Goal: Check status: Check status

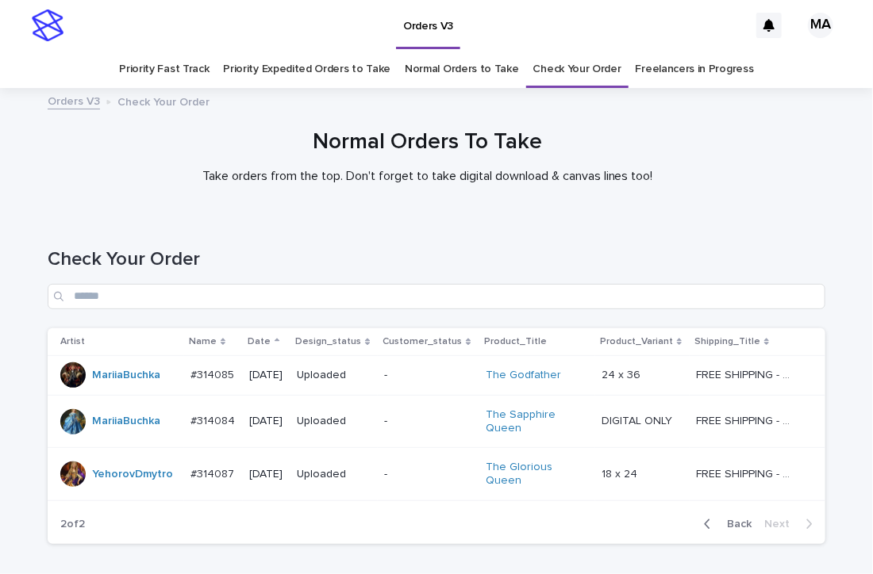
scroll to position [93, 0]
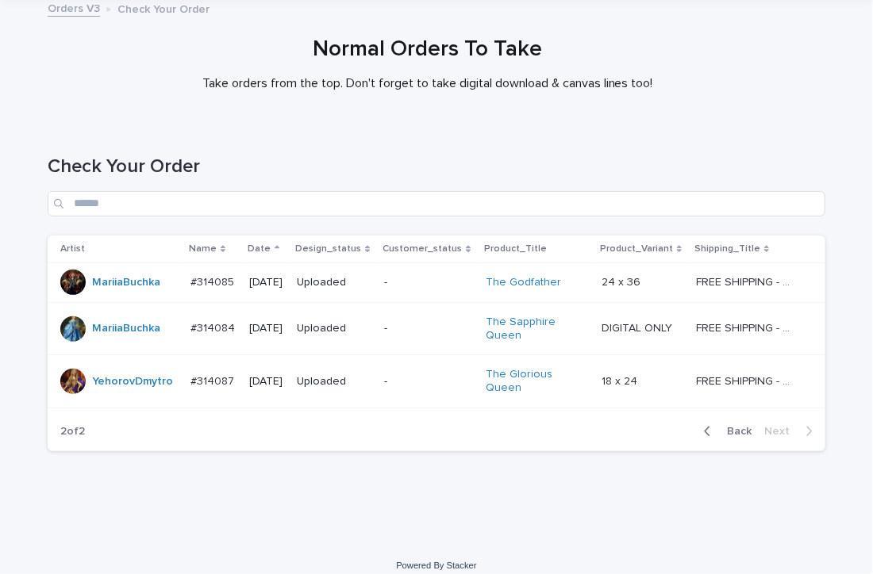
drag, startPoint x: 0, startPoint y: 0, endPoint x: 744, endPoint y: 128, distance: 754.9
click at [744, 128] on div "Check Your Order" at bounding box center [436, 180] width 777 height 112
drag, startPoint x: 354, startPoint y: 167, endPoint x: 348, endPoint y: 148, distance: 19.8
click at [354, 167] on h1 "Check Your Order" at bounding box center [436, 166] width 777 height 23
click at [573, 157] on h1 "Check Your Order" at bounding box center [436, 166] width 777 height 23
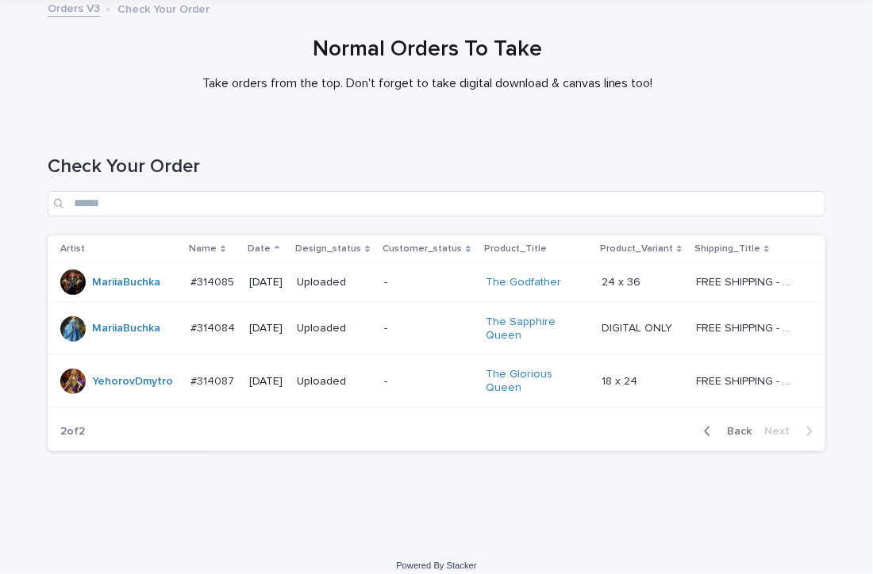
click at [729, 426] on span "Back" at bounding box center [734, 431] width 34 height 11
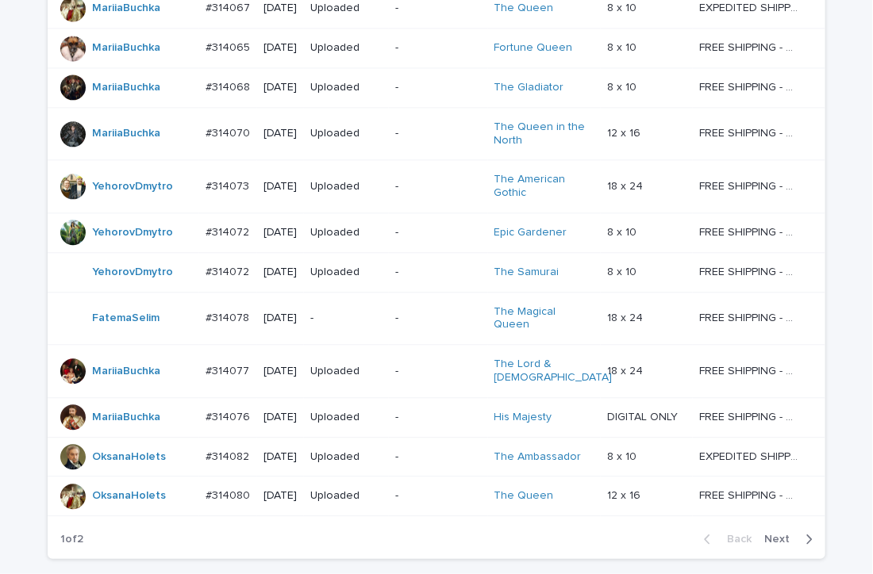
scroll to position [1296, 0]
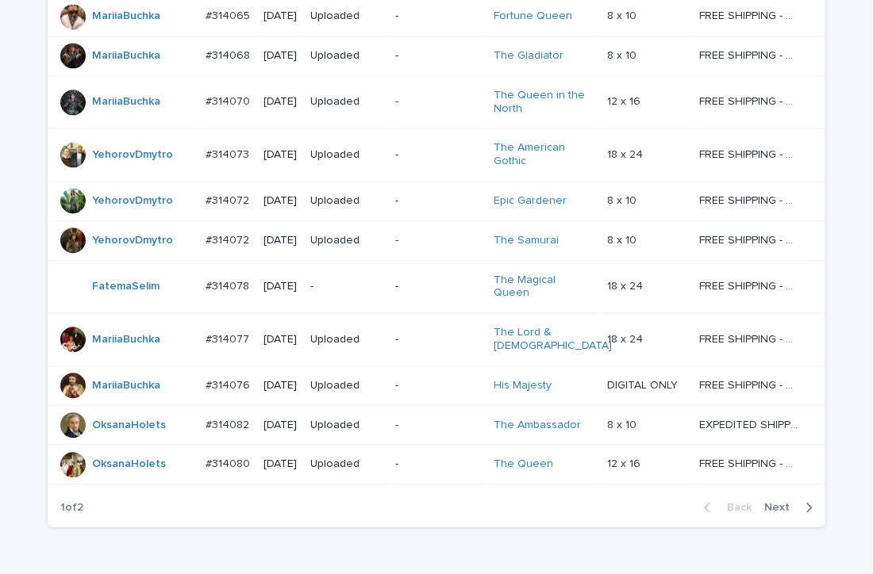
click at [363, 280] on p "-" at bounding box center [346, 286] width 72 height 13
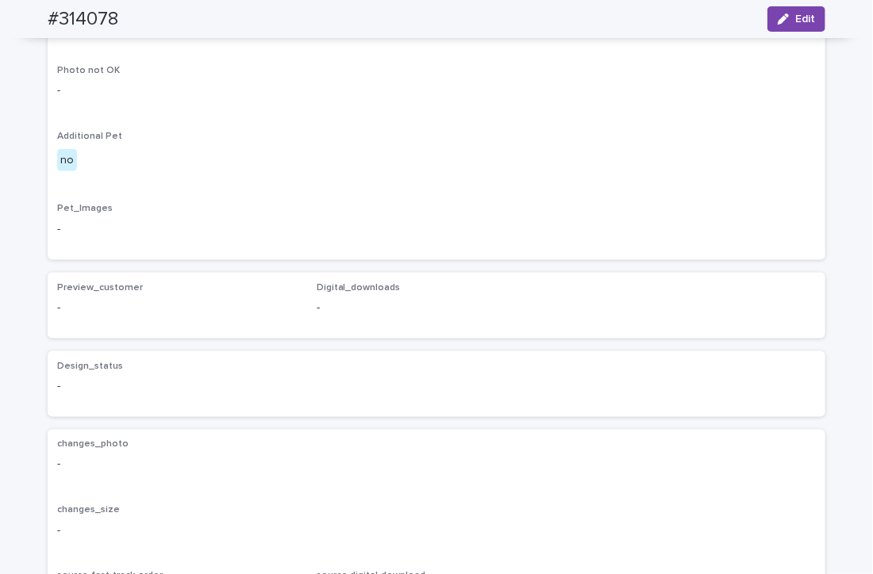
scroll to position [397, 0]
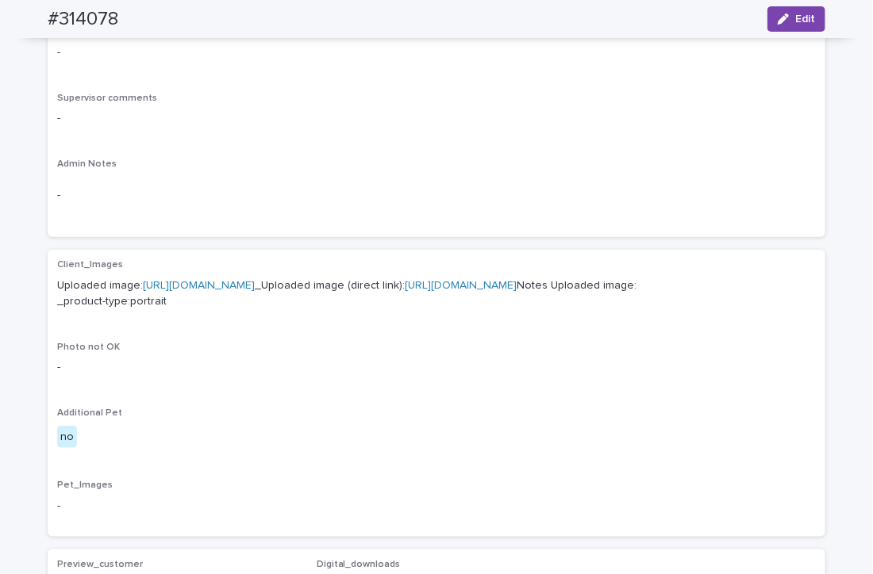
click at [255, 282] on link "https://cdn.shopify.com-uploadkit.app/s/files/1/0033/4807/0511/files/download.h…" at bounding box center [199, 285] width 112 height 11
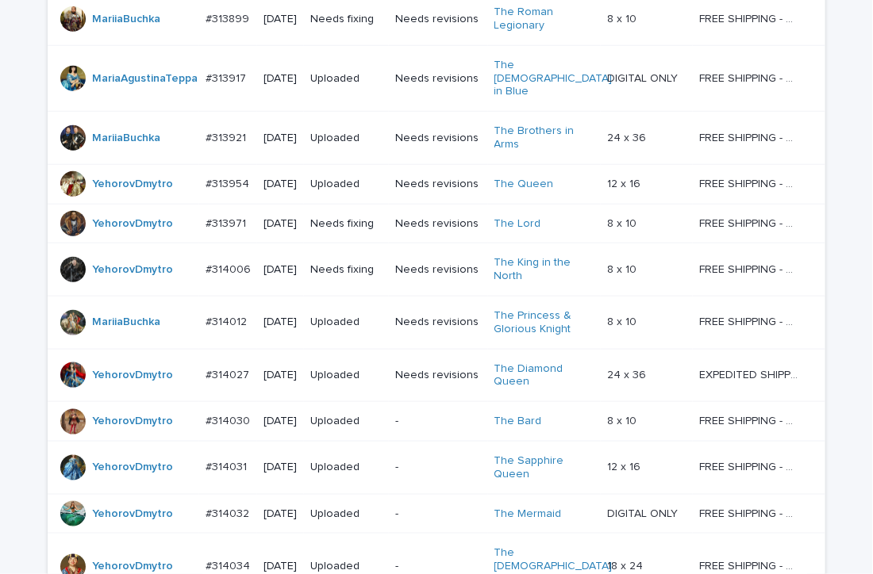
scroll to position [1296, 0]
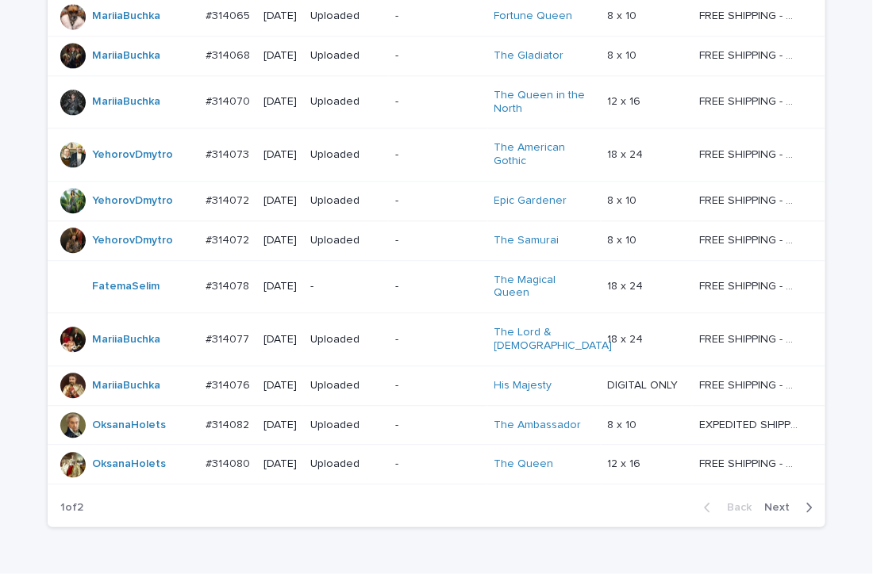
click at [768, 502] on span "Next" at bounding box center [781, 507] width 35 height 11
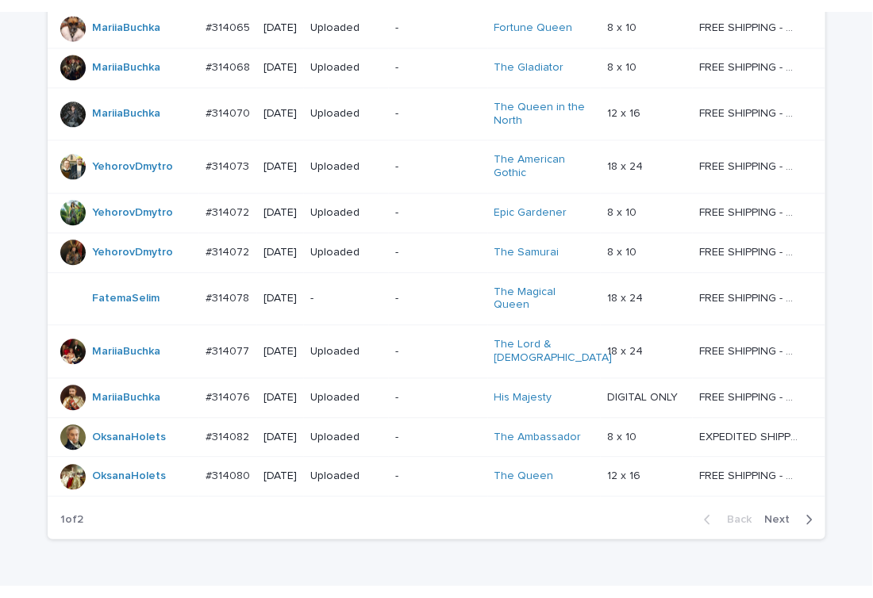
scroll to position [93, 0]
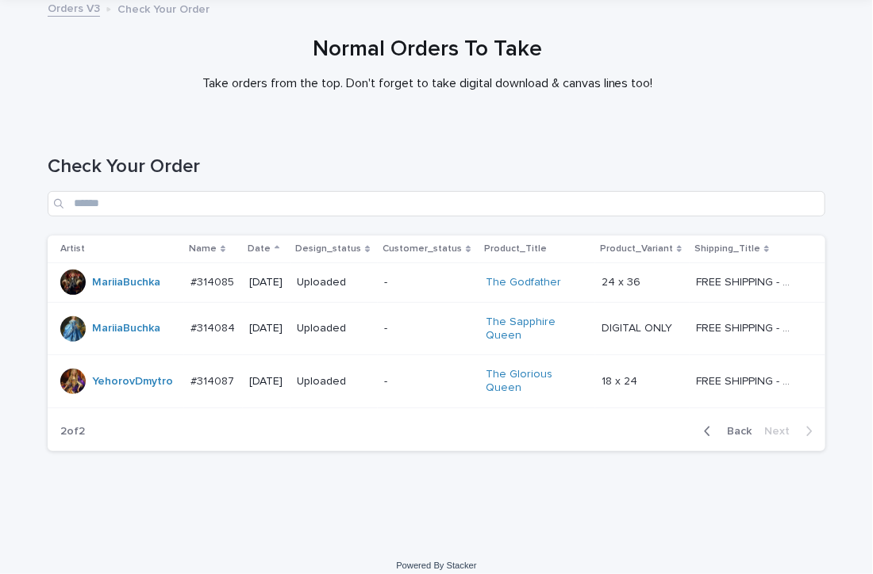
drag, startPoint x: 610, startPoint y: 147, endPoint x: 608, endPoint y: 137, distance: 9.7
click at [608, 147] on div "Check Your Order" at bounding box center [436, 180] width 777 height 112
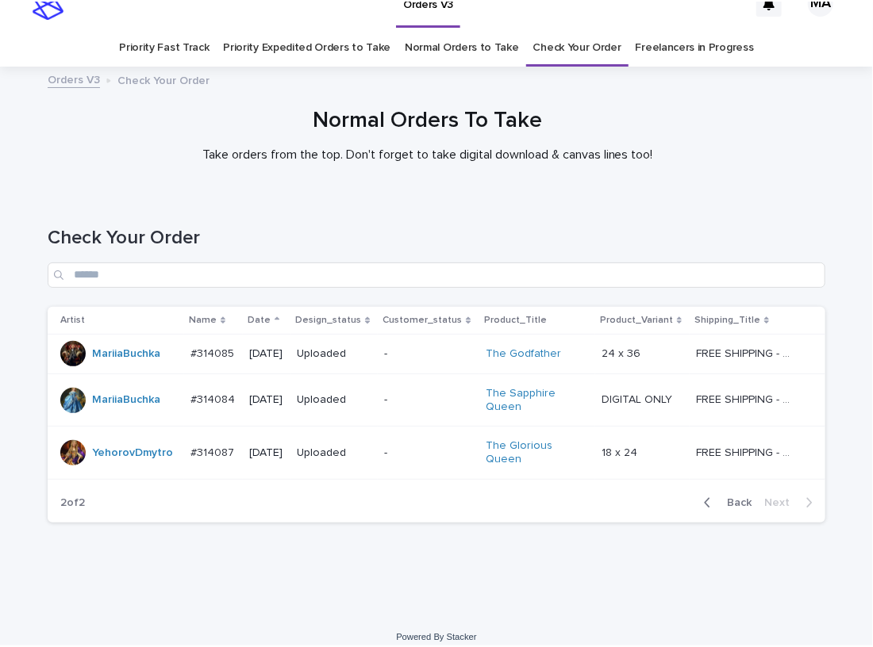
scroll to position [21, 0]
